Goal: Task Accomplishment & Management: Use online tool/utility

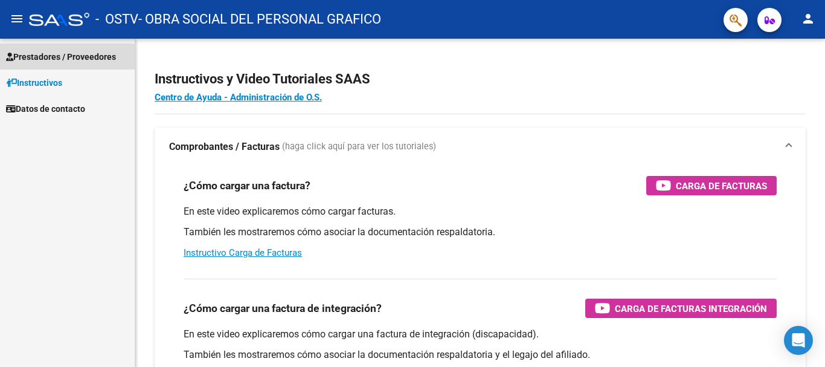
click at [51, 62] on span "Prestadores / Proveedores" at bounding box center [61, 56] width 110 height 13
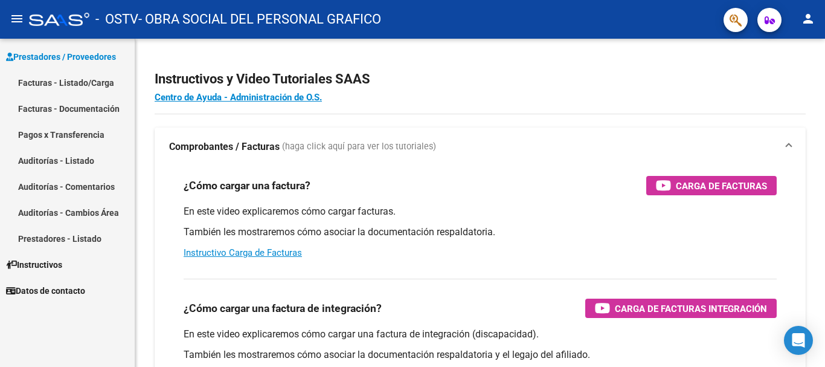
click at [42, 83] on link "Facturas - Listado/Carga" at bounding box center [67, 82] width 135 height 26
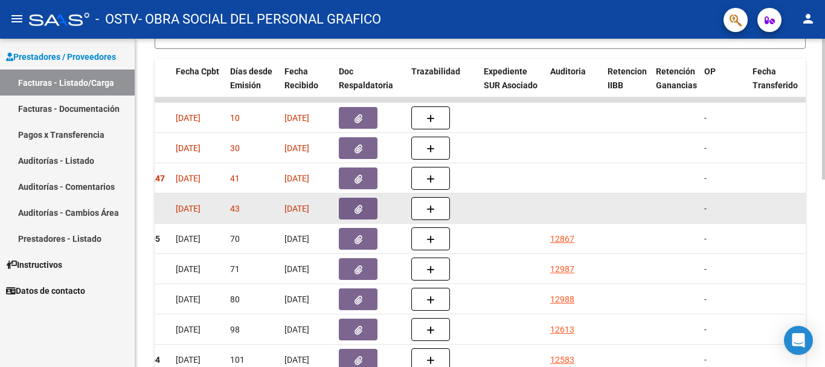
scroll to position [438, 0]
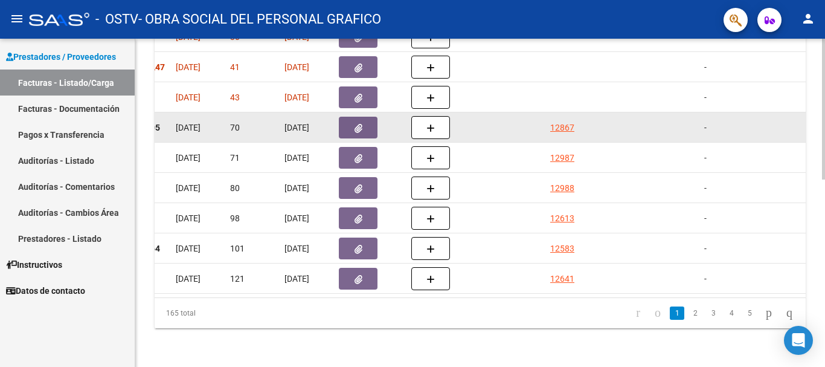
click at [501, 127] on datatable-body-cell at bounding box center [512, 127] width 66 height 30
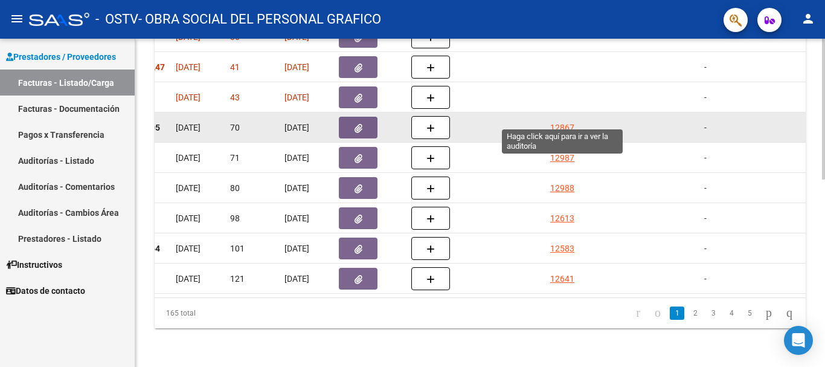
click at [564, 121] on div "12867" at bounding box center [562, 128] width 24 height 14
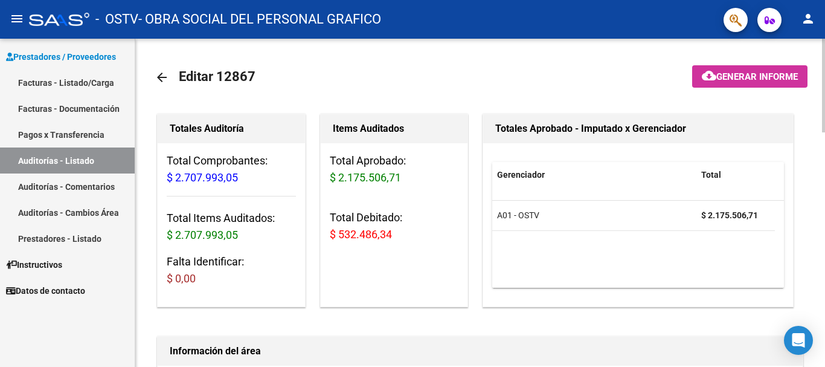
click at [160, 79] on mat-icon "arrow_back" at bounding box center [162, 77] width 14 height 14
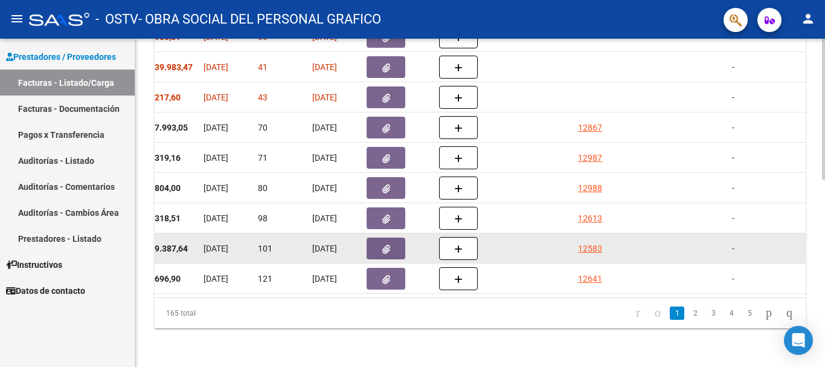
scroll to position [0, 762]
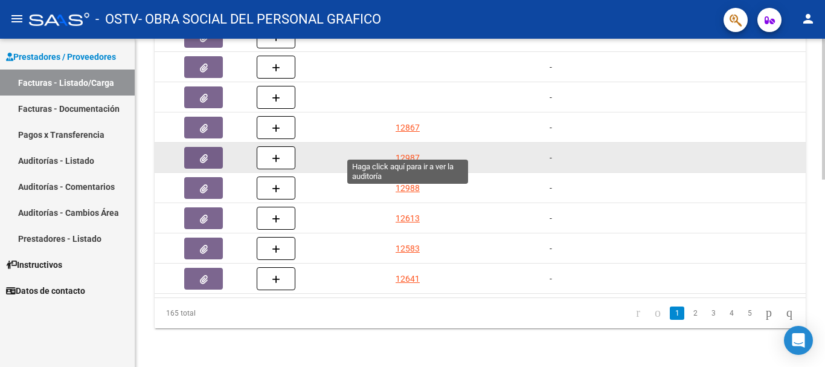
click at [413, 151] on div "12987" at bounding box center [408, 158] width 24 height 14
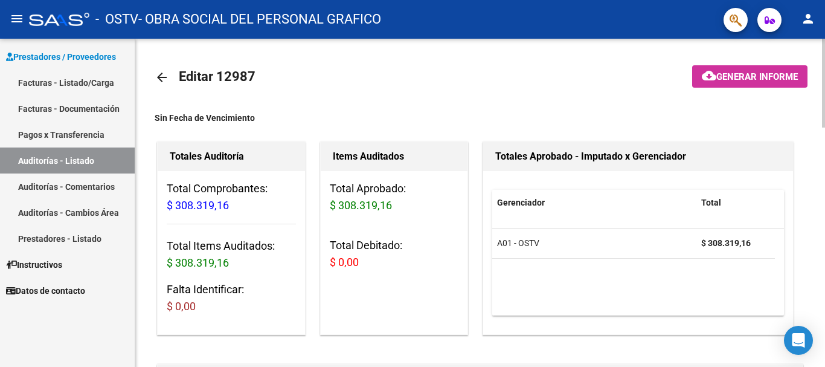
click at [164, 75] on mat-icon "arrow_back" at bounding box center [162, 77] width 14 height 14
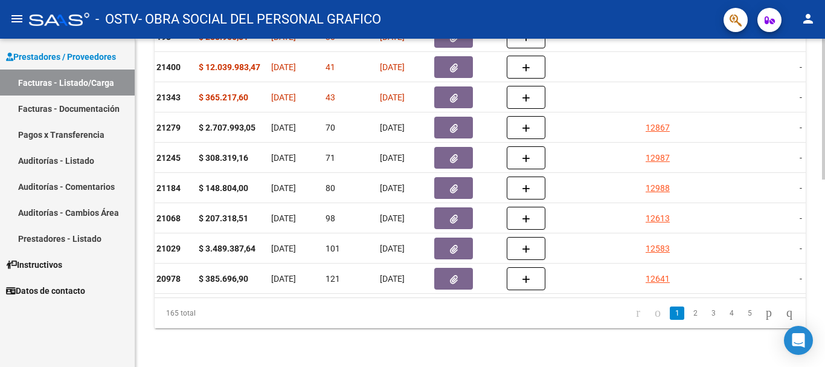
scroll to position [0, 554]
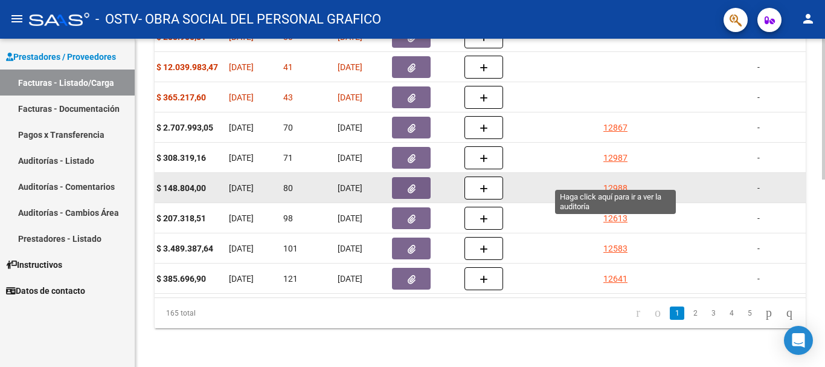
click at [615, 181] on div "12988" at bounding box center [615, 188] width 24 height 14
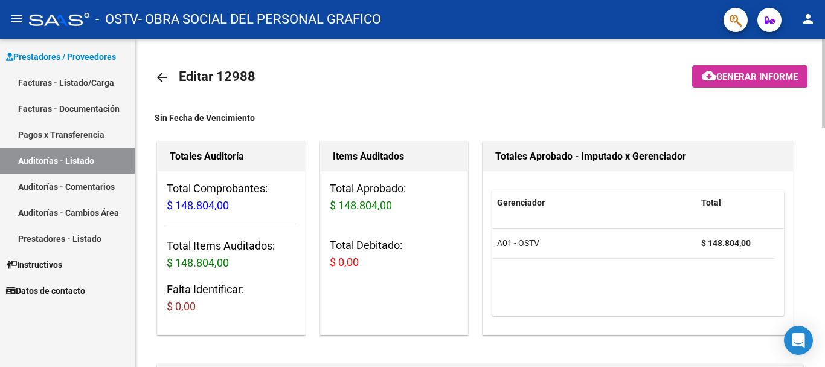
click at [158, 74] on mat-icon "arrow_back" at bounding box center [162, 77] width 14 height 14
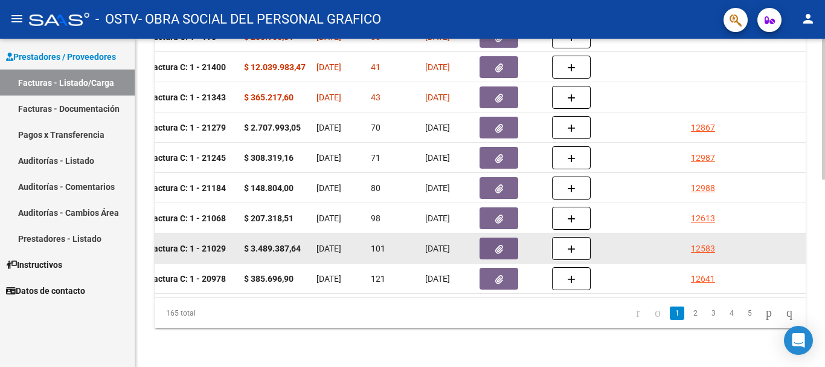
scroll to position [0, 571]
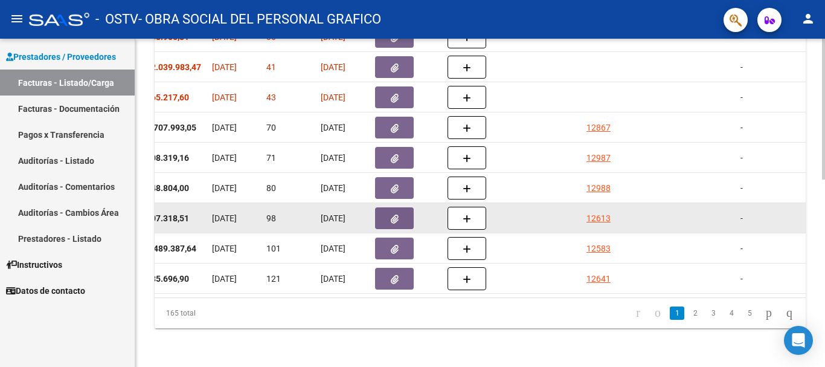
click at [596, 211] on div "12613" at bounding box center [598, 218] width 24 height 14
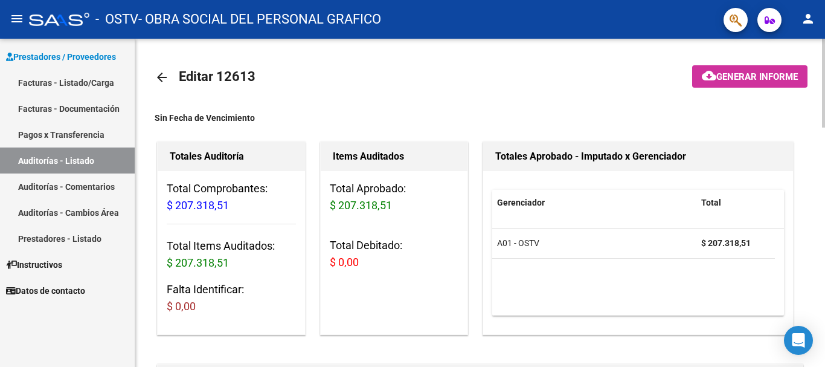
click at [159, 75] on mat-icon "arrow_back" at bounding box center [162, 77] width 14 height 14
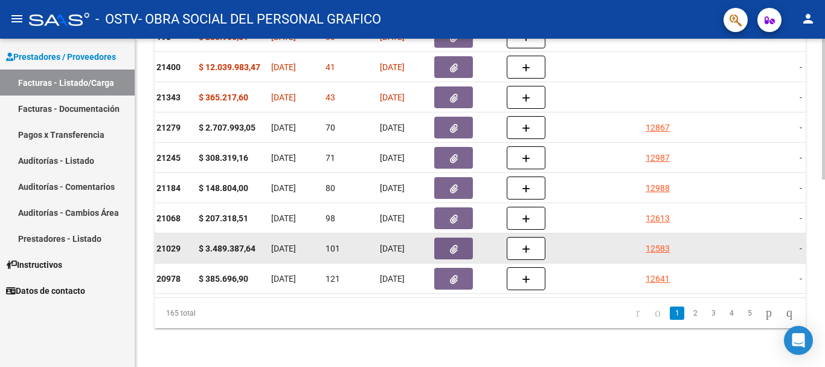
scroll to position [0, 546]
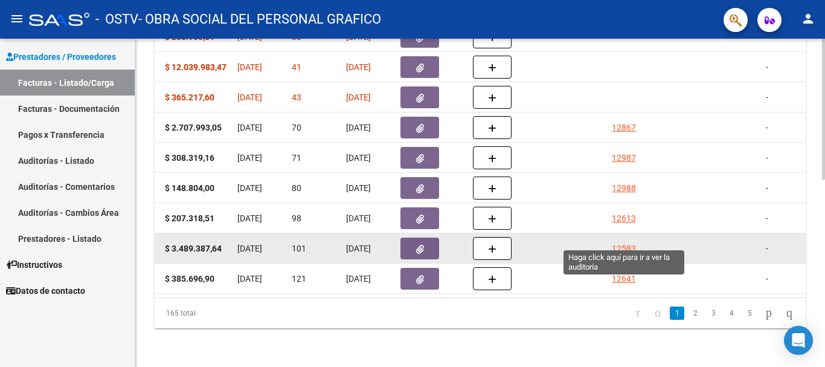
click at [627, 242] on div "12583" at bounding box center [624, 249] width 24 height 14
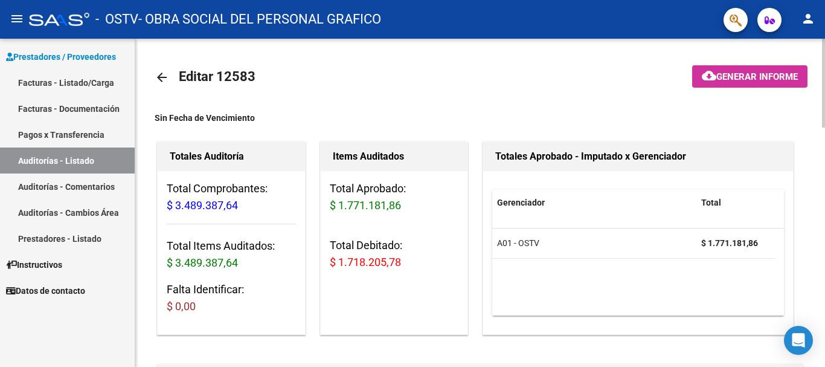
click at [157, 74] on mat-icon "arrow_back" at bounding box center [162, 77] width 14 height 14
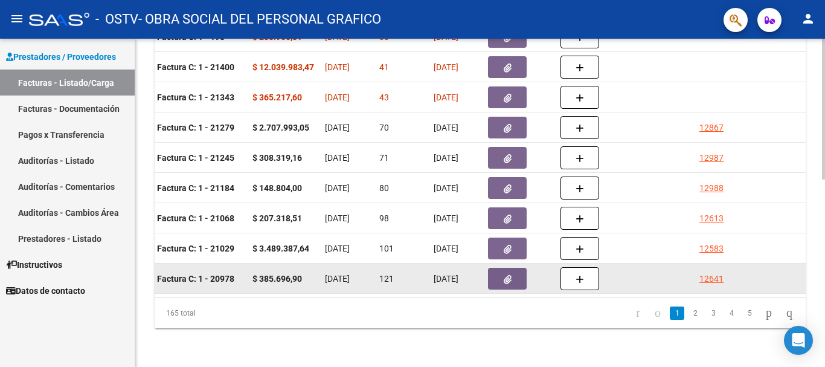
scroll to position [0, 557]
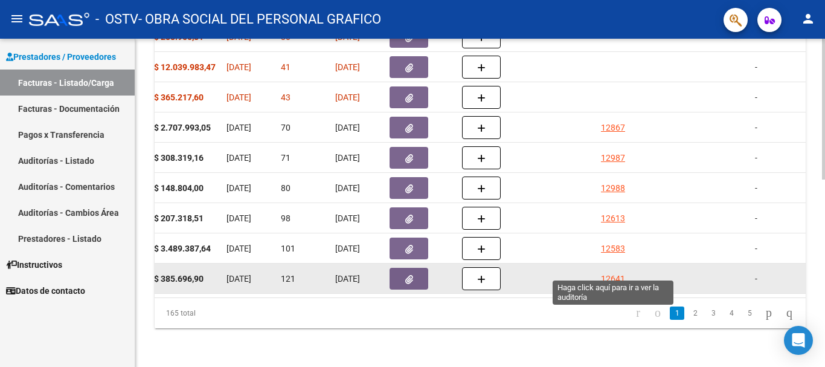
click at [614, 272] on div "12641" at bounding box center [613, 279] width 24 height 14
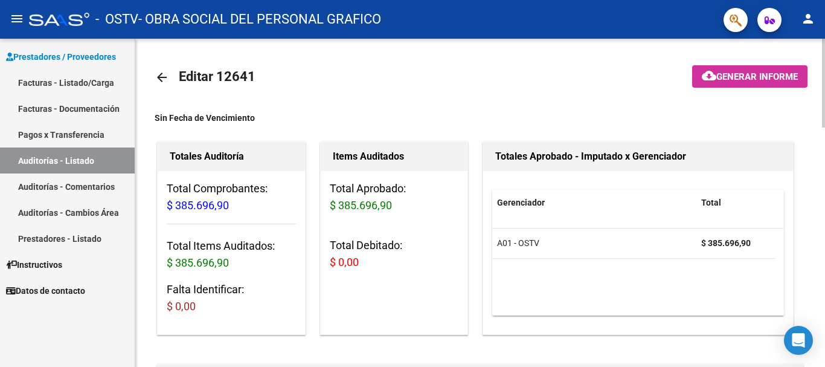
click at [158, 79] on mat-icon "arrow_back" at bounding box center [162, 77] width 14 height 14
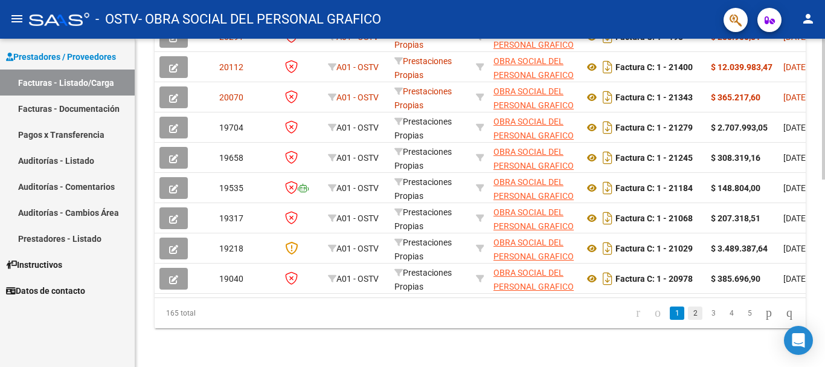
click at [688, 309] on link "2" at bounding box center [695, 312] width 14 height 13
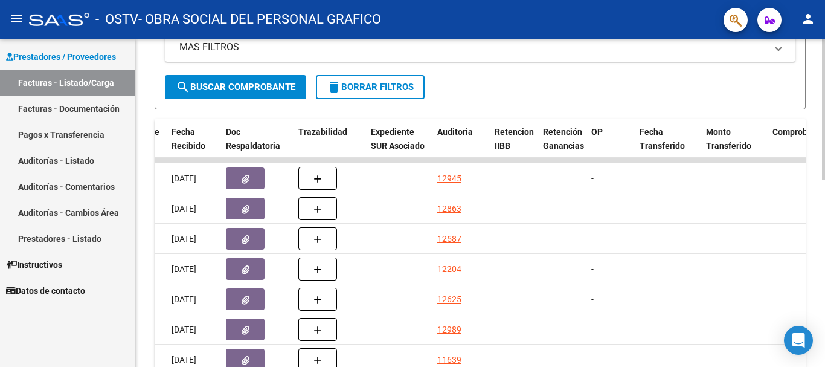
scroll to position [196, 0]
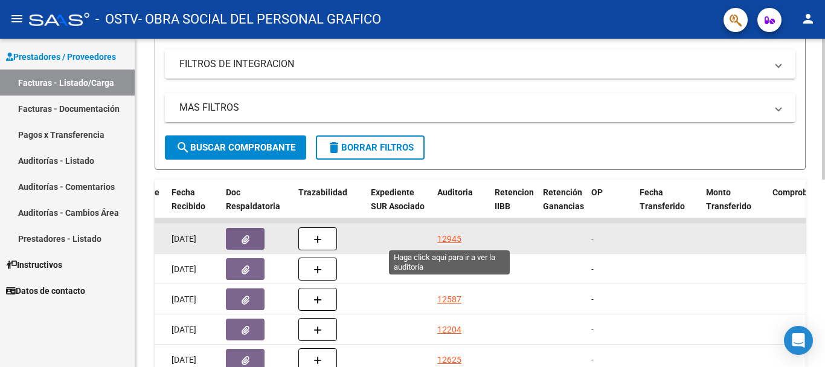
click at [452, 240] on div "12945" at bounding box center [449, 239] width 24 height 14
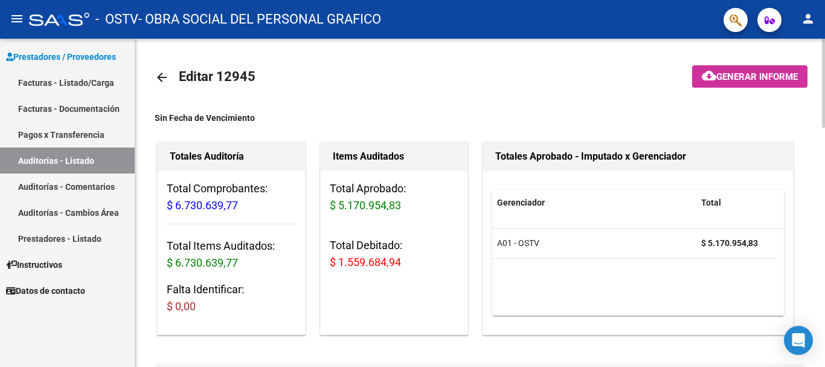
click at [167, 79] on mat-icon "arrow_back" at bounding box center [162, 77] width 14 height 14
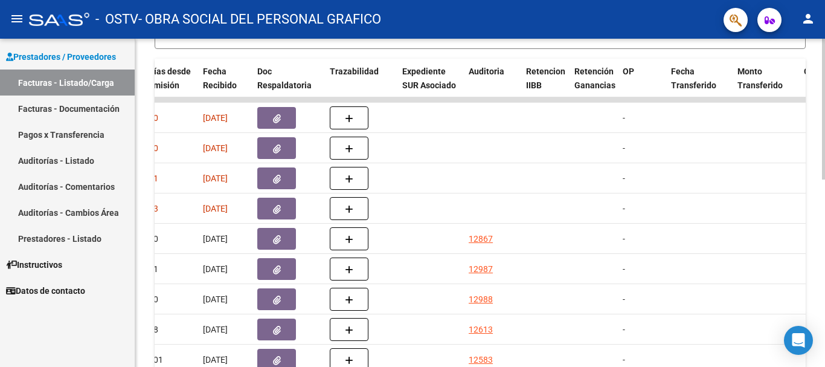
scroll to position [438, 0]
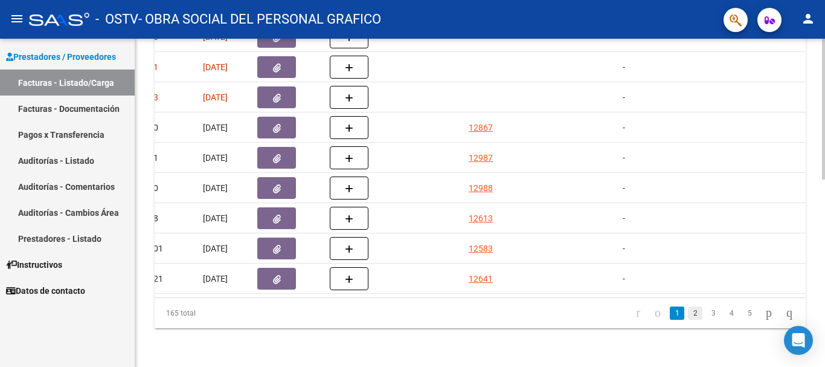
click at [688, 311] on link "2" at bounding box center [695, 312] width 14 height 13
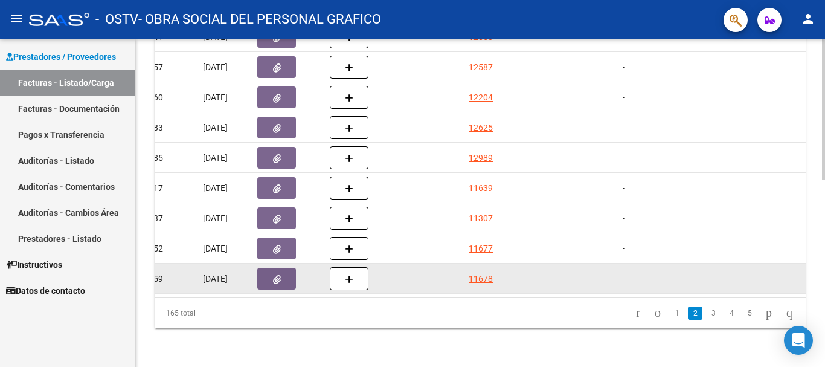
scroll to position [196, 0]
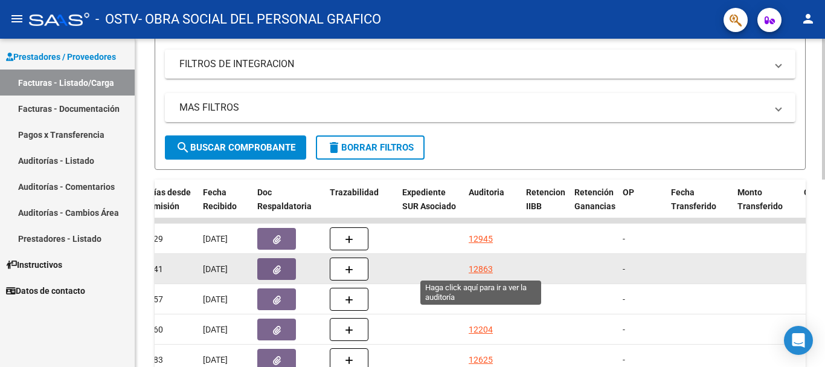
click at [470, 268] on div "12863" at bounding box center [481, 269] width 24 height 14
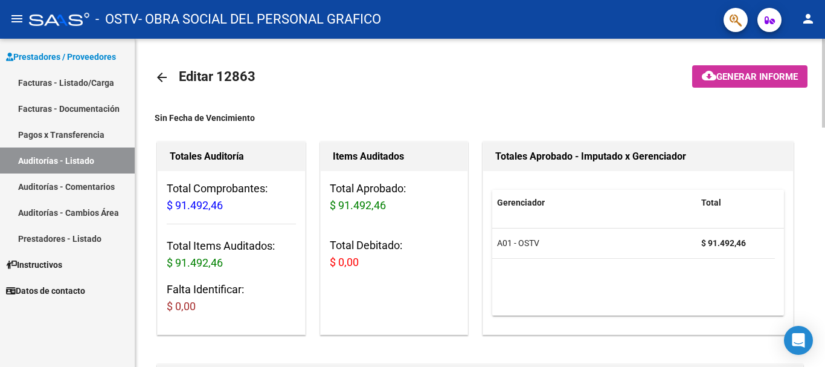
click at [164, 82] on mat-icon "arrow_back" at bounding box center [162, 77] width 14 height 14
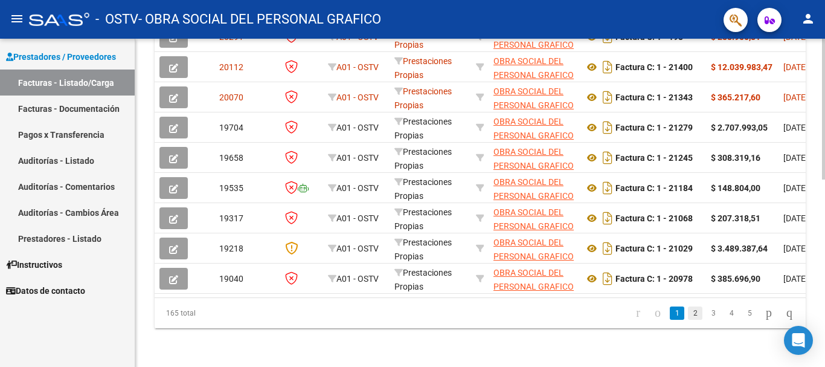
click at [688, 312] on link "2" at bounding box center [695, 312] width 14 height 13
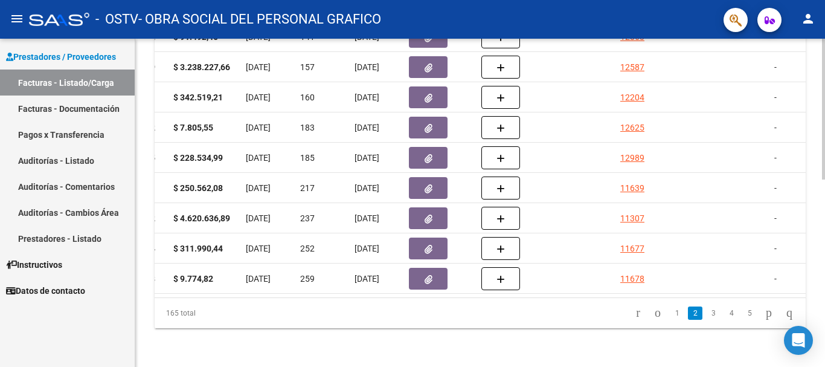
scroll to position [0, 594]
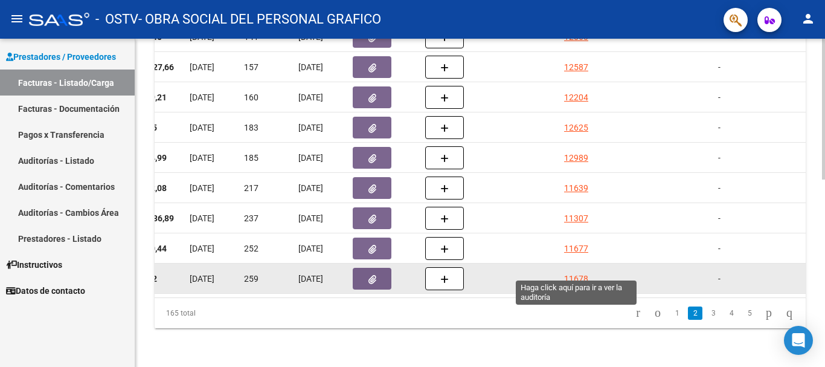
click at [579, 272] on div "11678" at bounding box center [576, 279] width 24 height 14
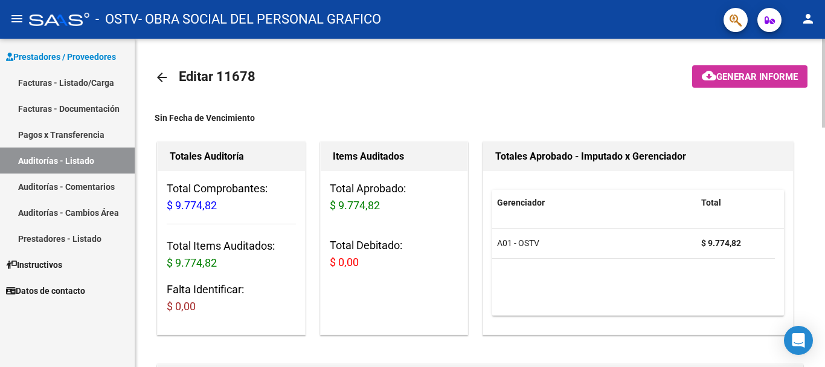
click at [162, 77] on mat-icon "arrow_back" at bounding box center [162, 77] width 14 height 14
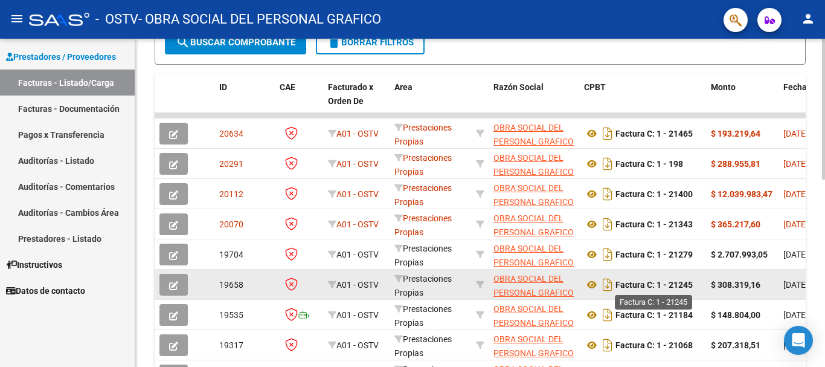
scroll to position [438, 0]
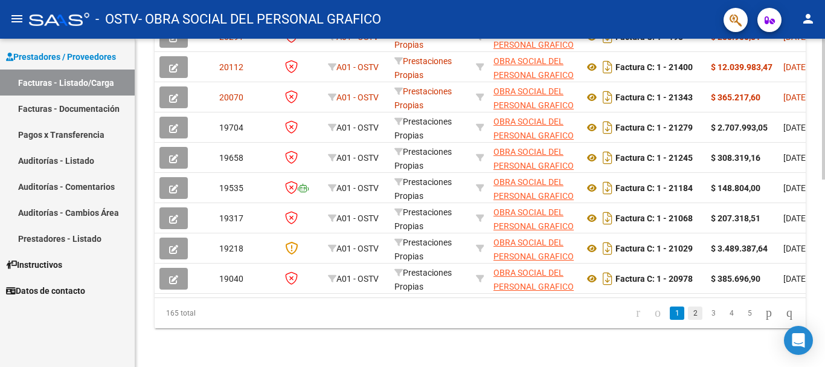
click at [688, 313] on link "2" at bounding box center [695, 312] width 14 height 13
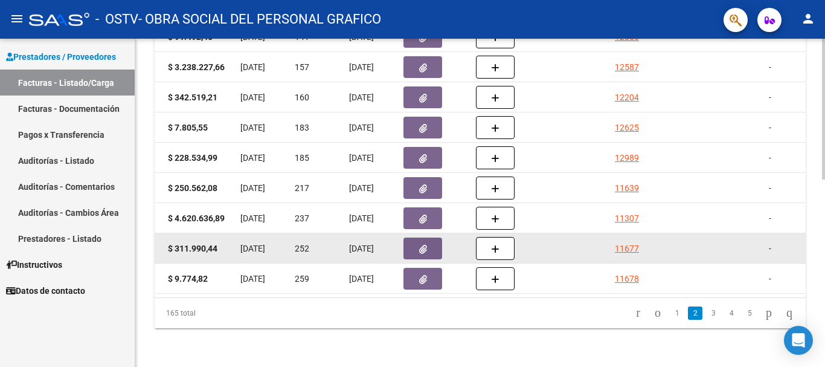
scroll to position [0, 571]
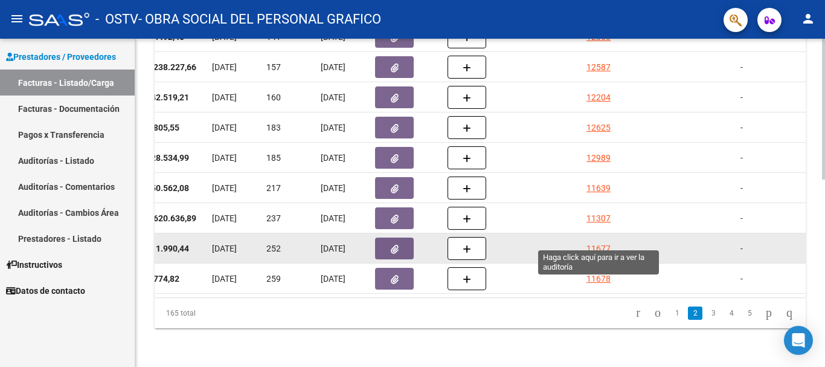
click at [608, 242] on div "11677" at bounding box center [598, 249] width 24 height 14
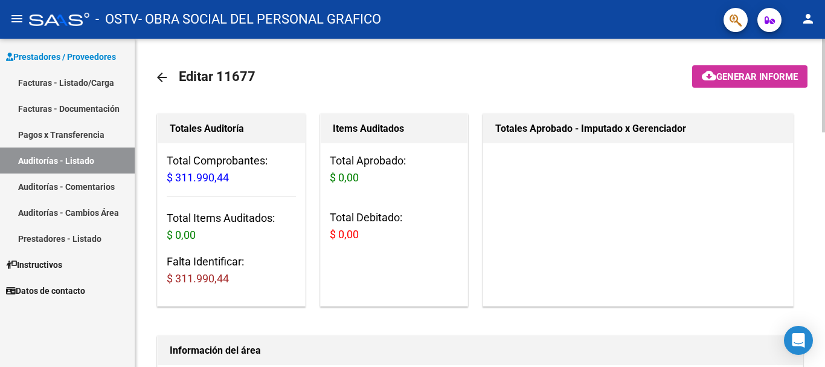
click at [161, 77] on mat-icon "arrow_back" at bounding box center [162, 77] width 14 height 14
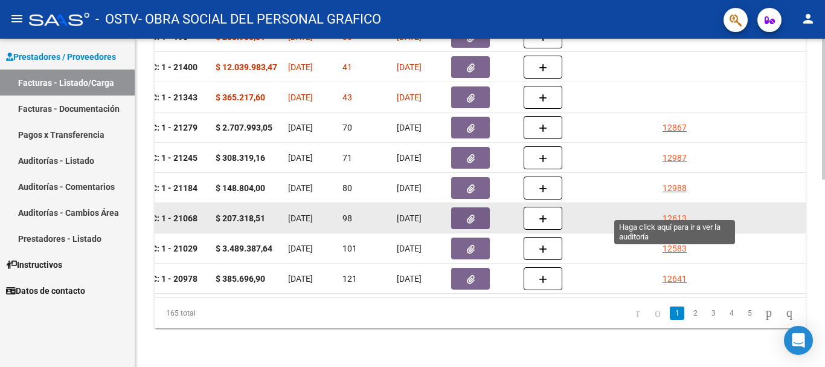
click at [675, 211] on div "12613" at bounding box center [675, 218] width 24 height 14
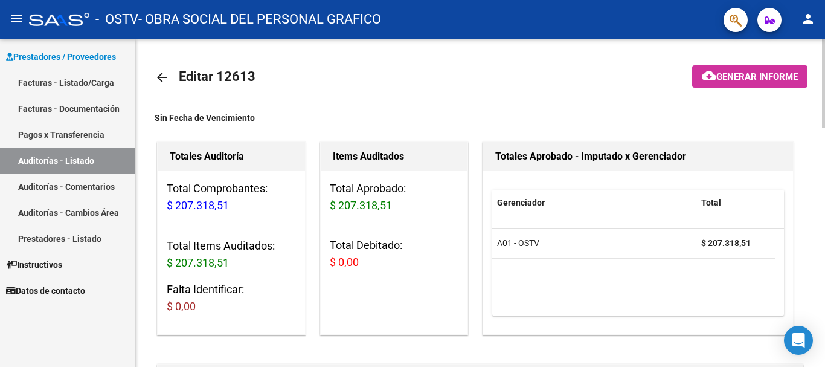
click at [164, 77] on mat-icon "arrow_back" at bounding box center [162, 77] width 14 height 14
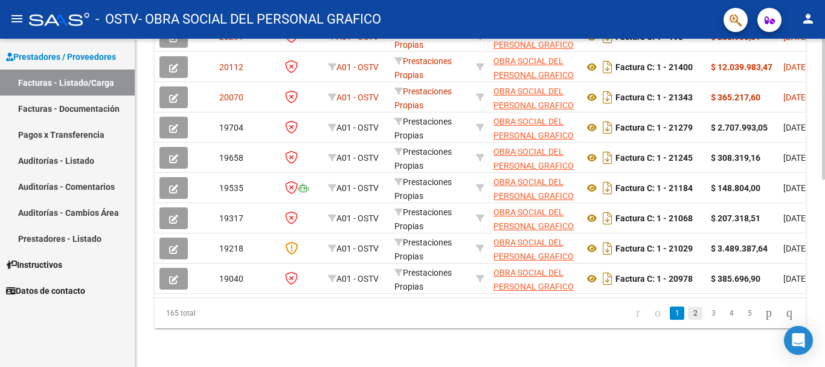
click at [688, 312] on link "2" at bounding box center [695, 312] width 14 height 13
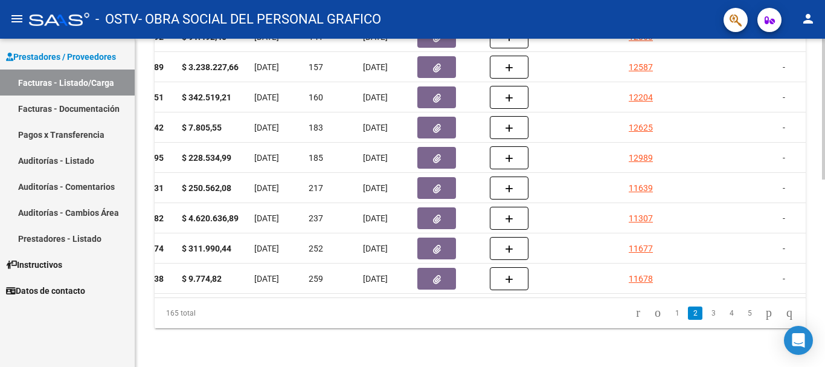
scroll to position [0, 672]
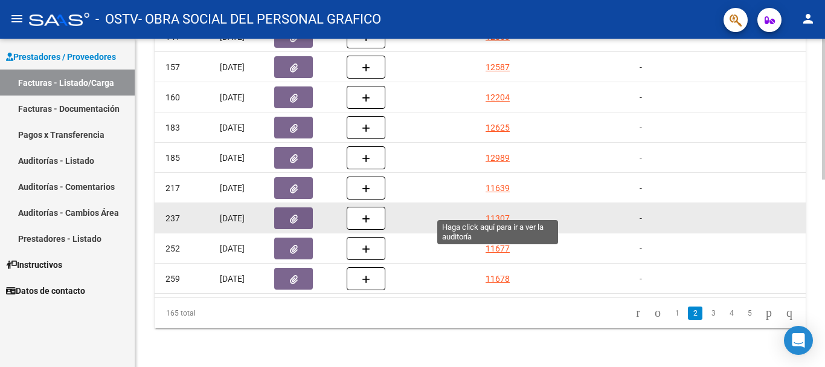
click at [501, 211] on div "11307" at bounding box center [498, 218] width 24 height 14
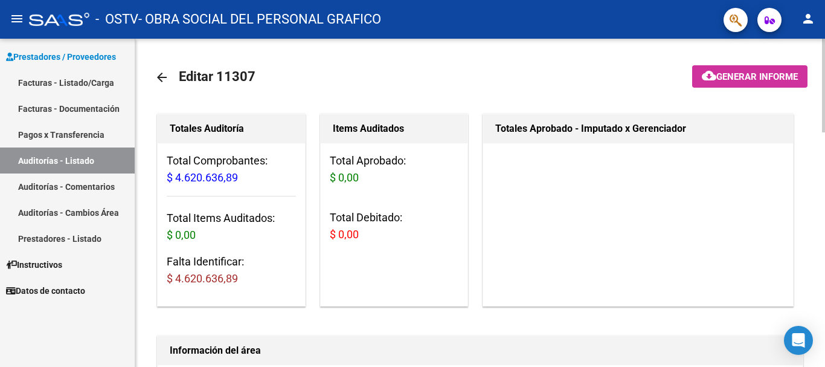
click at [169, 74] on link "arrow_back" at bounding box center [167, 77] width 24 height 28
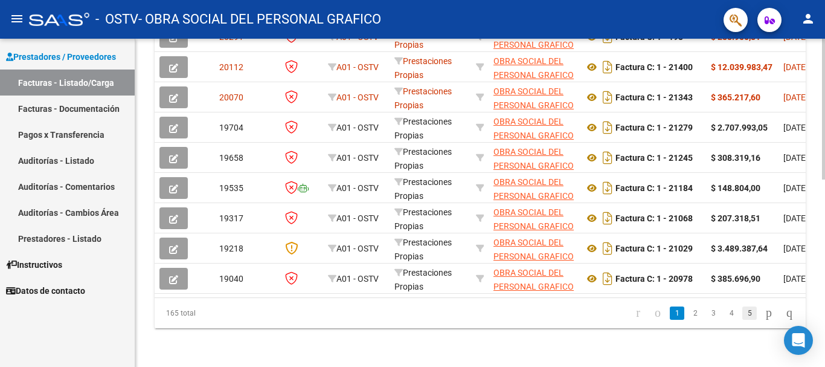
scroll to position [2, 0]
click at [688, 310] on link "2" at bounding box center [695, 312] width 14 height 13
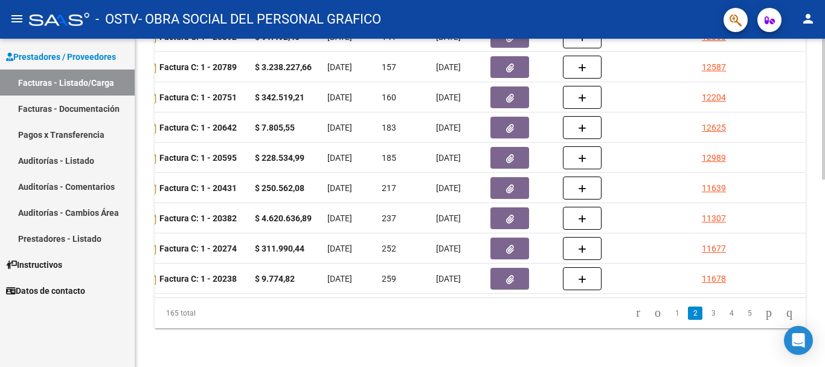
scroll to position [0, 518]
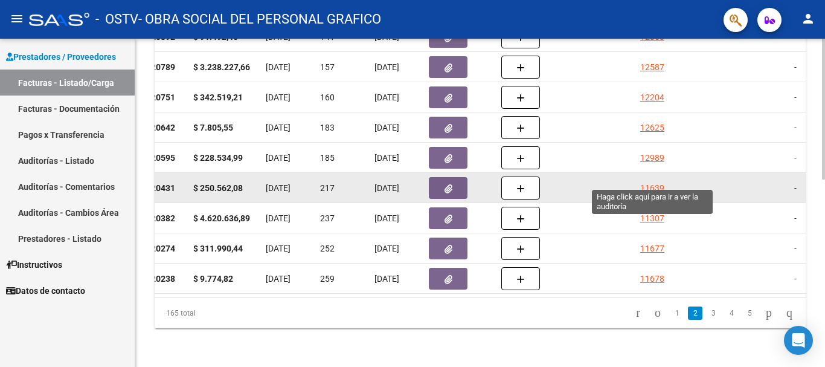
click at [652, 181] on div "11639" at bounding box center [652, 188] width 24 height 14
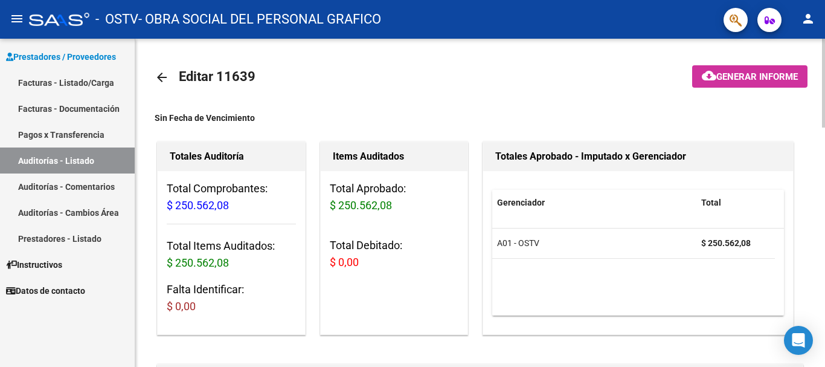
click at [162, 77] on mat-icon "arrow_back" at bounding box center [162, 77] width 14 height 14
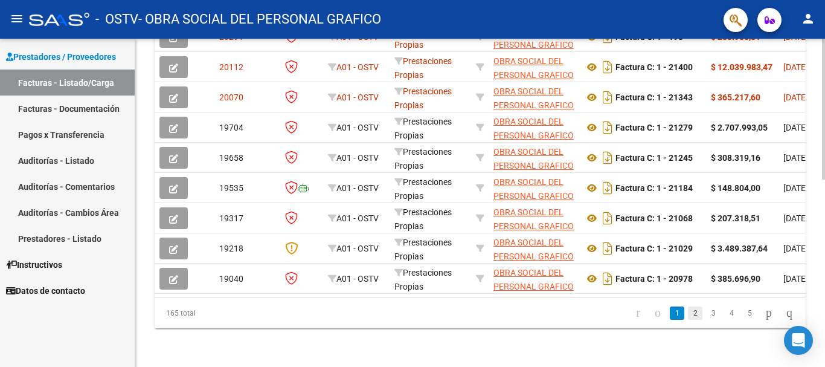
click at [688, 310] on link "2" at bounding box center [695, 312] width 14 height 13
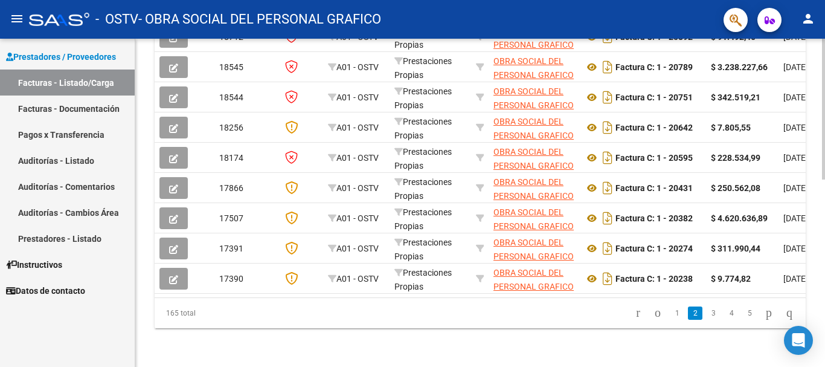
scroll to position [438, 0]
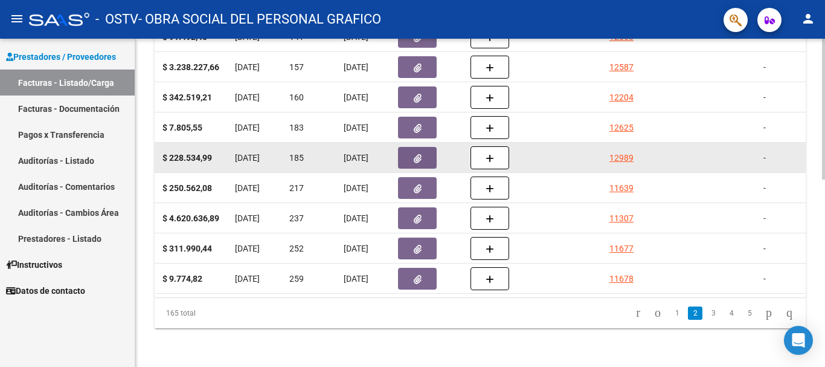
click at [615, 151] on div "12989" at bounding box center [621, 158] width 24 height 14
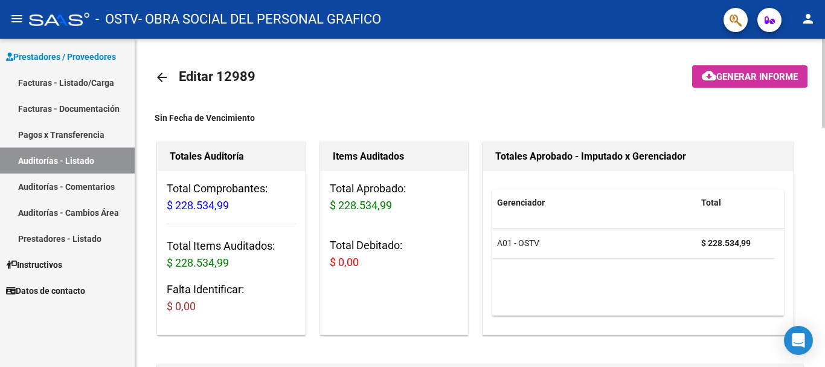
click at [158, 78] on mat-icon "arrow_back" at bounding box center [162, 77] width 14 height 14
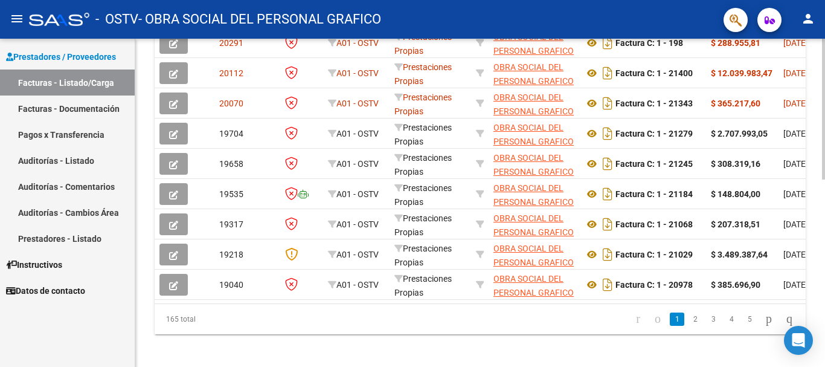
scroll to position [438, 0]
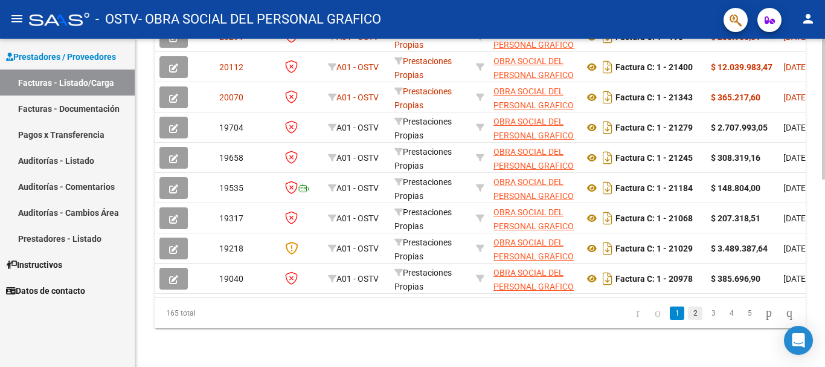
click at [688, 311] on link "2" at bounding box center [695, 312] width 14 height 13
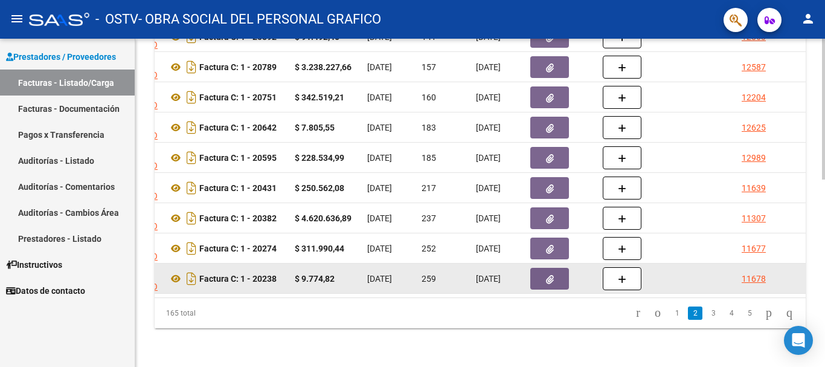
scroll to position [0, 507]
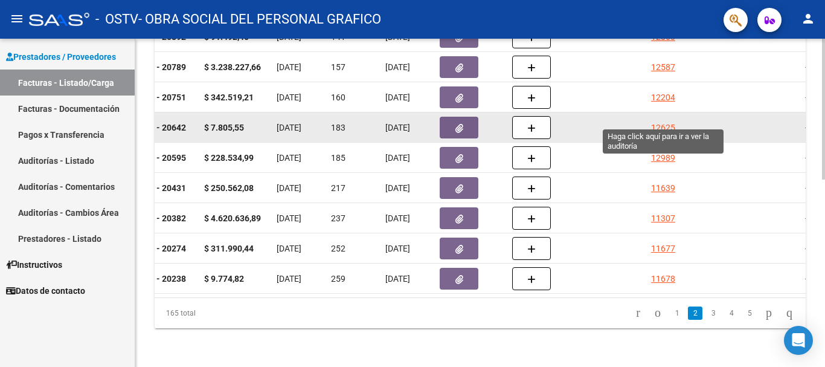
click at [663, 121] on div "12625" at bounding box center [663, 128] width 24 height 14
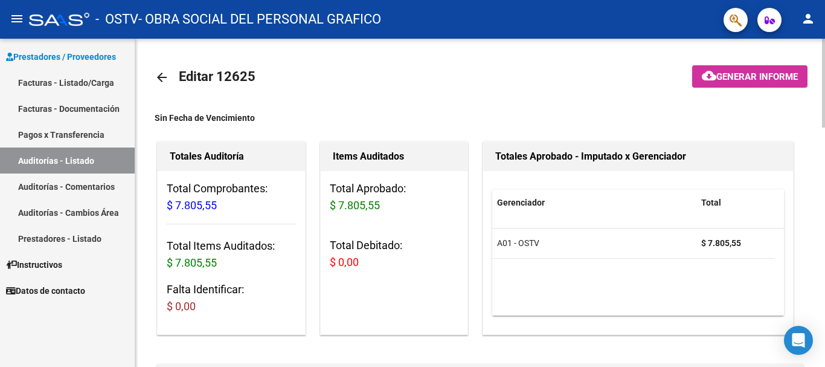
click at [159, 80] on mat-icon "arrow_back" at bounding box center [162, 77] width 14 height 14
